Goal: Information Seeking & Learning: Find specific fact

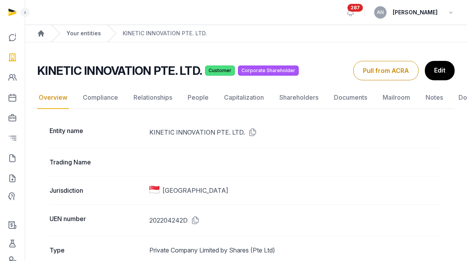
click at [70, 31] on link "Your entities" at bounding box center [84, 33] width 34 height 8
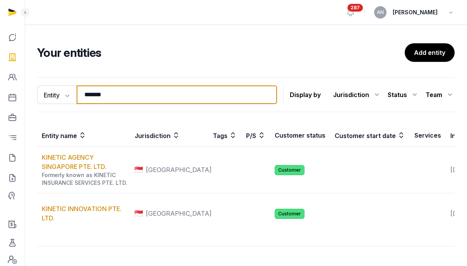
click at [89, 93] on input "*******" at bounding box center [177, 95] width 201 height 19
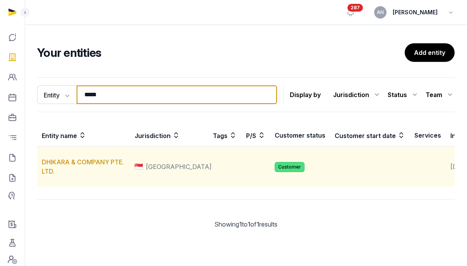
type input "*****"
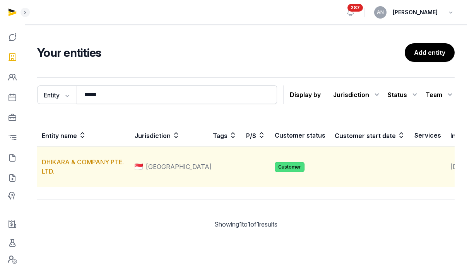
click at [85, 176] on td "DHIKARA & COMPANY PTE. LTD." at bounding box center [83, 167] width 93 height 41
click at [84, 171] on link "DHIKARA & COMPANY PTE. LTD." at bounding box center [83, 166] width 82 height 17
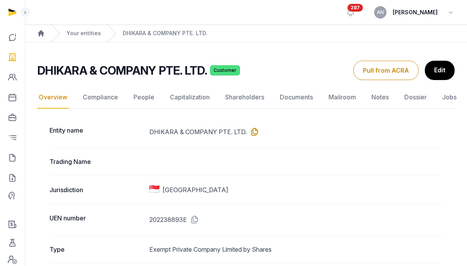
click at [253, 132] on icon at bounding box center [253, 132] width 12 height 12
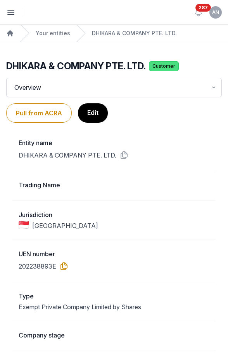
click at [63, 260] on icon at bounding box center [62, 266] width 12 height 12
click at [125, 154] on icon at bounding box center [122, 155] width 12 height 12
click at [61, 260] on icon at bounding box center [62, 266] width 12 height 12
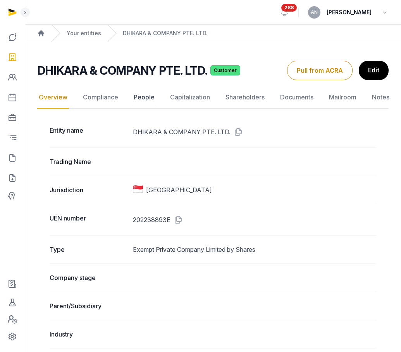
click at [133, 96] on link "People" at bounding box center [144, 97] width 24 height 22
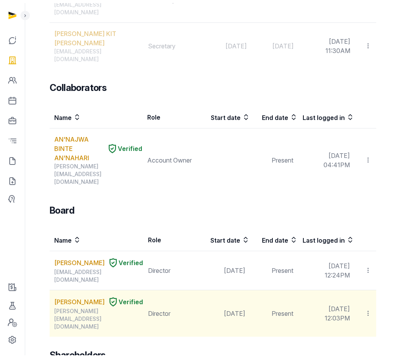
scroll to position [400, 0]
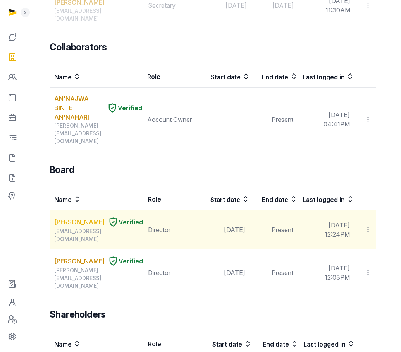
drag, startPoint x: 55, startPoint y: 148, endPoint x: 84, endPoint y: 163, distance: 33.1
click at [84, 211] on td "[PERSON_NAME] Verified [EMAIL_ADDRESS][DOMAIN_NAME]" at bounding box center [97, 230] width 94 height 39
drag, startPoint x: 53, startPoint y: 143, endPoint x: 87, endPoint y: 168, distance: 42.2
click at [87, 211] on td "[PERSON_NAME] Verified [EMAIL_ADDRESS][DOMAIN_NAME]" at bounding box center [97, 230] width 94 height 39
click at [87, 228] on div "[EMAIL_ADDRESS][DOMAIN_NAME]" at bounding box center [98, 235] width 89 height 15
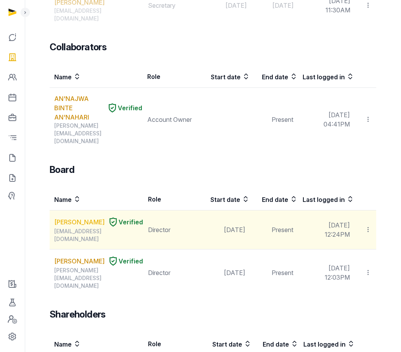
drag, startPoint x: 50, startPoint y: 142, endPoint x: 86, endPoint y: 162, distance: 40.6
click at [86, 211] on td "[PERSON_NAME] Verified [EMAIL_ADDRESS][DOMAIN_NAME]" at bounding box center [97, 230] width 94 height 39
copy link "[PERSON_NAME]"
click at [73, 218] on link "[PERSON_NAME]" at bounding box center [79, 222] width 50 height 9
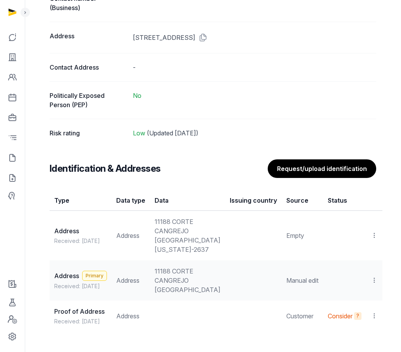
scroll to position [547, 0]
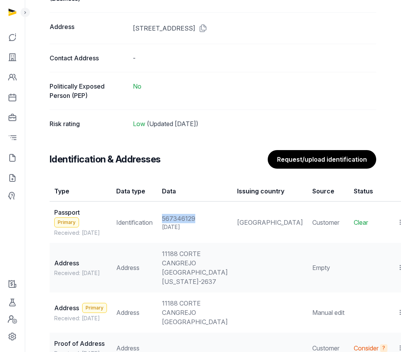
drag, startPoint x: 170, startPoint y: 217, endPoint x: 204, endPoint y: 219, distance: 34.5
click at [204, 219] on div "567346129" at bounding box center [195, 218] width 66 height 9
copy div "567346129"
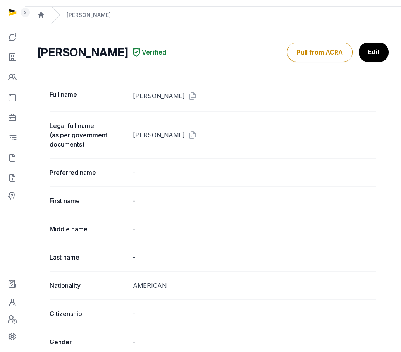
scroll to position [0, 0]
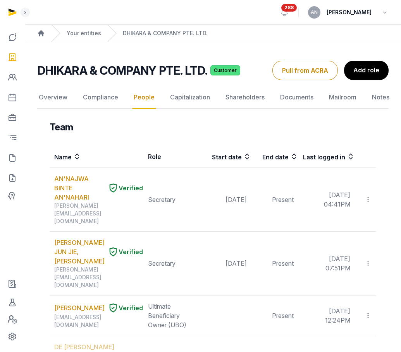
click at [113, 77] on h2 "DHIKARA & COMPANY PTE. LTD." at bounding box center [122, 70] width 170 height 14
click at [110, 77] on h2 "DHIKARA & COMPANY PTE. LTD." at bounding box center [122, 70] width 170 height 14
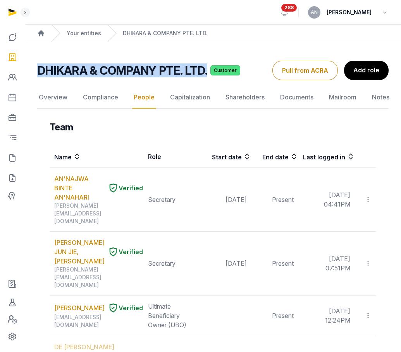
click at [110, 77] on h2 "DHIKARA & COMPANY PTE. LTD." at bounding box center [122, 70] width 170 height 14
copy h2 "DHIKARA & COMPANY PTE. LTD."
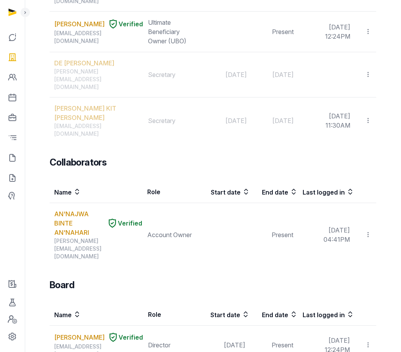
scroll to position [287, 0]
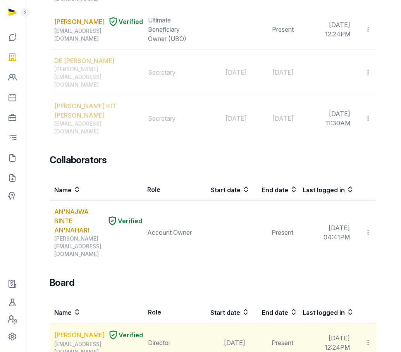
drag, startPoint x: 52, startPoint y: 257, endPoint x: 84, endPoint y: 267, distance: 33.1
click at [77, 260] on td "[PERSON_NAME] Verified [EMAIL_ADDRESS][DOMAIN_NAME]" at bounding box center [97, 343] width 94 height 39
copy link "[PERSON_NAME]"
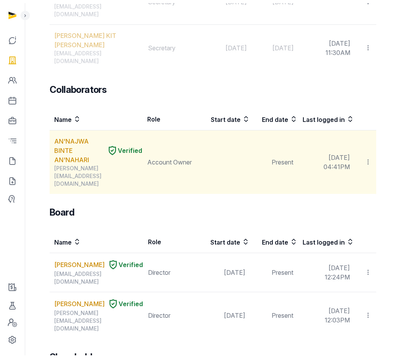
scroll to position [361, 0]
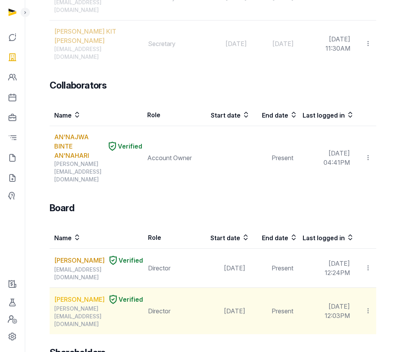
drag, startPoint x: 49, startPoint y: 230, endPoint x: 105, endPoint y: 252, distance: 59.6
click at [105, 260] on td "[PERSON_NAME] Verified [PERSON_NAME][EMAIL_ADDRESS][DOMAIN_NAME]" at bounding box center [97, 311] width 94 height 47
drag, startPoint x: 53, startPoint y: 232, endPoint x: 117, endPoint y: 248, distance: 65.9
click at [102, 260] on td "[PERSON_NAME] Verified [PERSON_NAME][EMAIL_ADDRESS][DOMAIN_NAME]" at bounding box center [97, 311] width 94 height 47
copy link "[PERSON_NAME]"
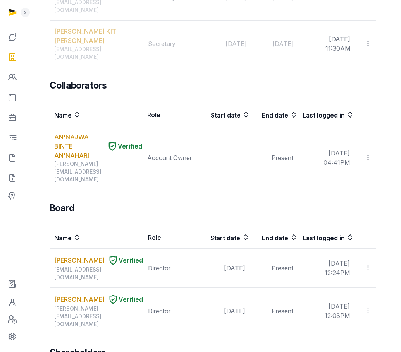
drag, startPoint x: 68, startPoint y: 236, endPoint x: 79, endPoint y: 234, distance: 11.0
click at [68, 260] on link "[PERSON_NAME]" at bounding box center [79, 299] width 50 height 9
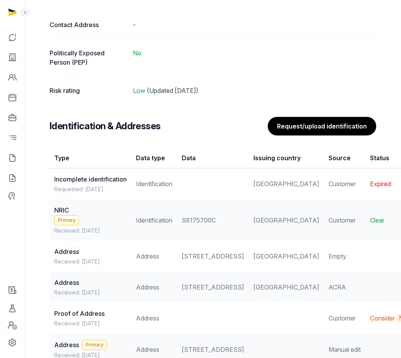
scroll to position [620, 0]
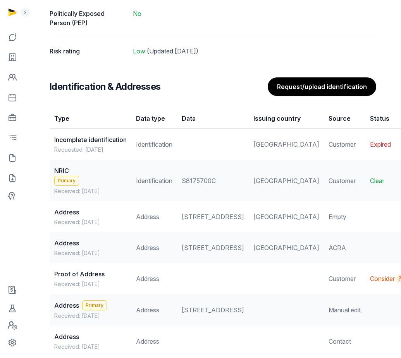
click at [188, 185] on div "S8175700C" at bounding box center [213, 180] width 62 height 9
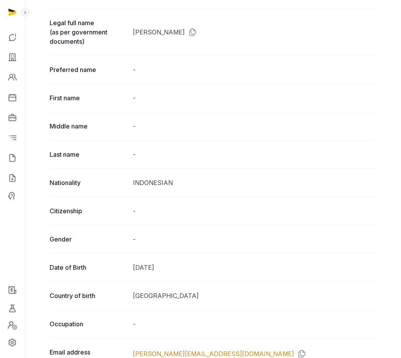
scroll to position [256, 0]
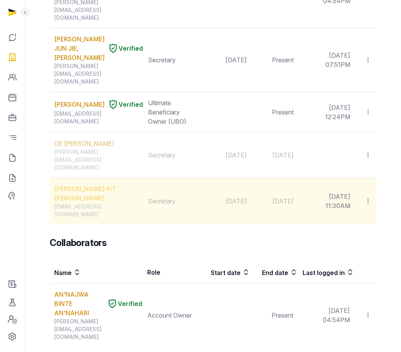
scroll to position [19, 0]
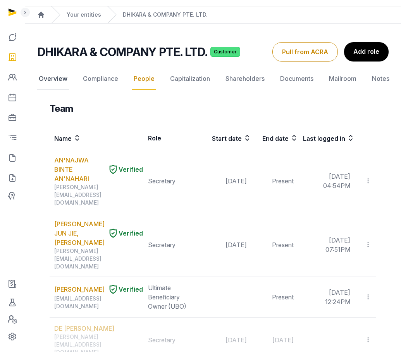
click at [54, 78] on link "Overview" at bounding box center [53, 79] width 32 height 22
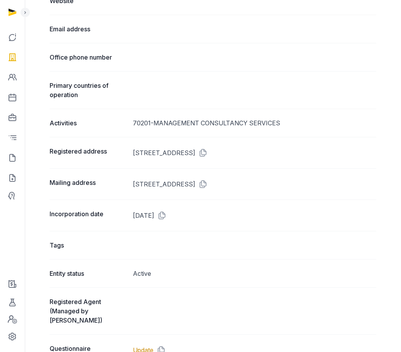
scroll to position [434, 0]
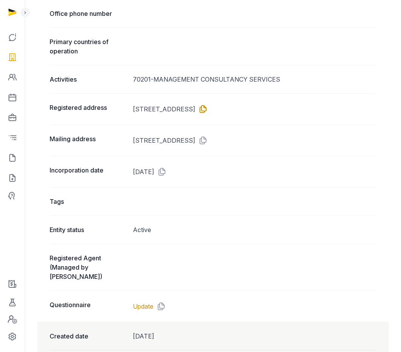
click at [208, 109] on icon at bounding box center [201, 109] width 12 height 12
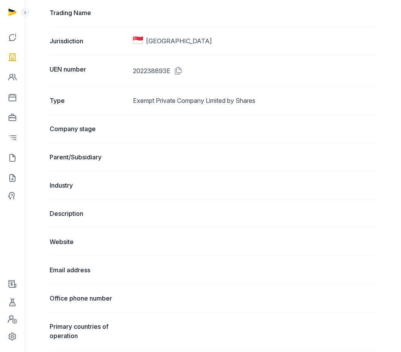
scroll to position [145, 0]
